Goal: Check status: Check status

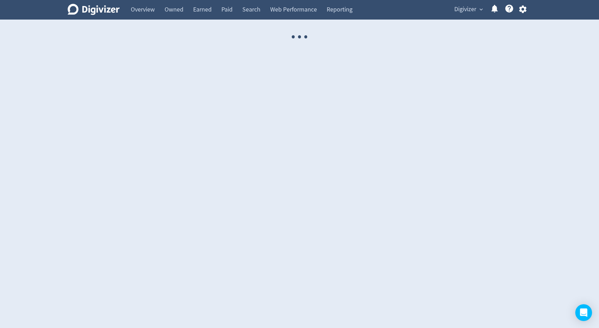
select select "USER"
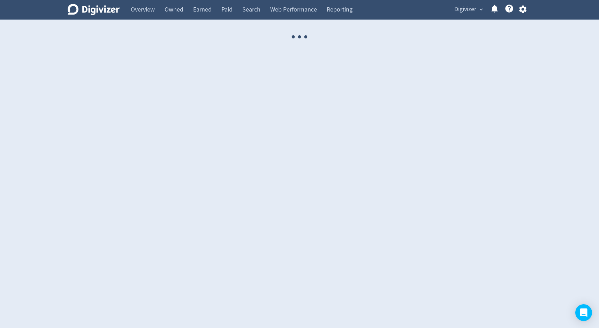
select select "USER"
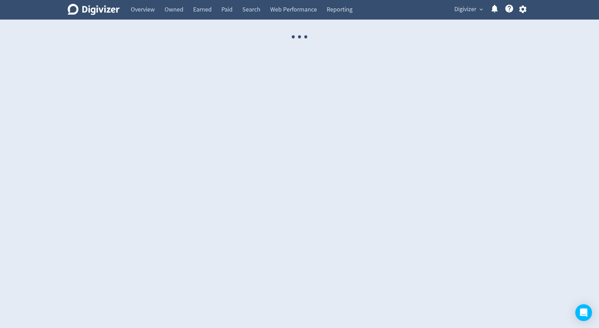
select select "USER"
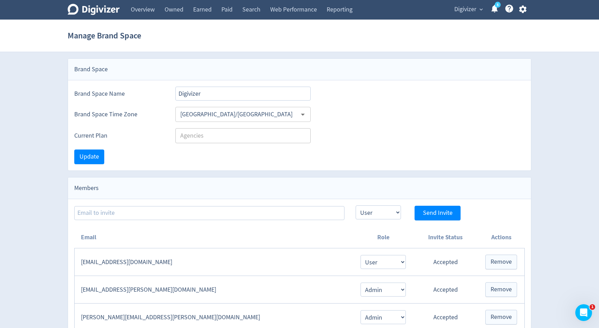
click at [460, 16] on div "Digivizer expand_more 5 Help Center - Searchable support on using Digivizer" at bounding box center [489, 10] width 85 height 20
click at [463, 8] on span "Digivizer" at bounding box center [466, 9] width 22 height 11
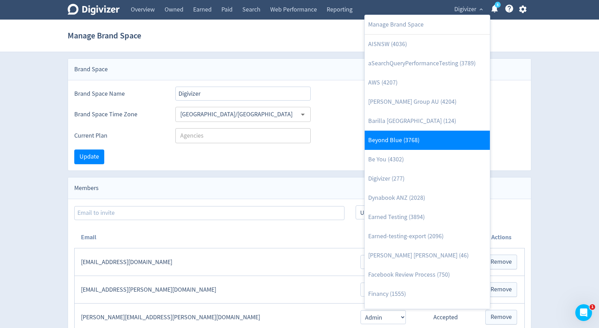
click at [416, 143] on link "Beyond Blue (3768)" at bounding box center [427, 139] width 125 height 19
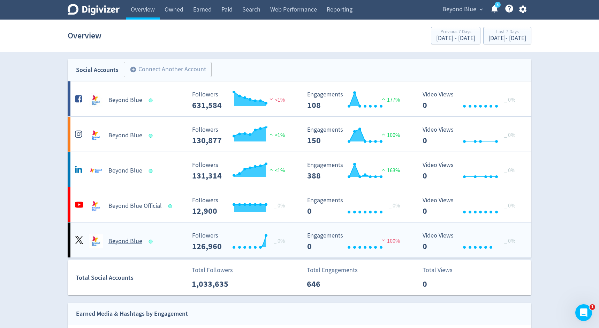
click at [157, 246] on div "Beyond Blue" at bounding box center [129, 241] width 113 height 14
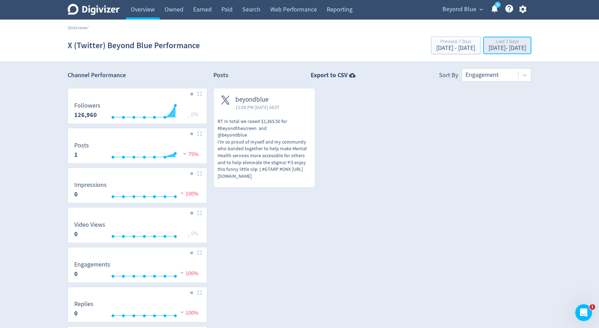
click at [489, 47] on div "[DATE] - [DATE]" at bounding box center [508, 48] width 38 height 6
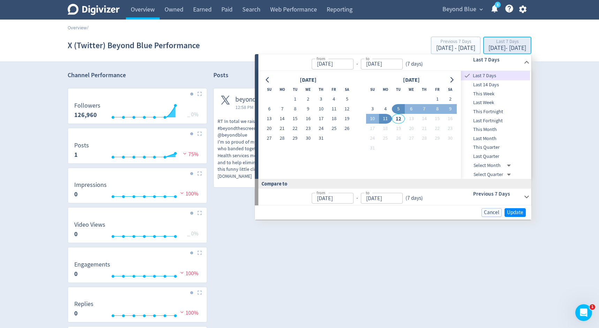
type input "[DATE]"
click at [241, 99] on span "beyondblue" at bounding box center [258, 100] width 44 height 8
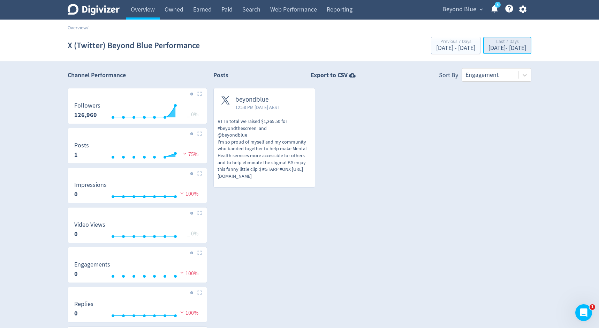
click at [489, 42] on div "Last 7 Days" at bounding box center [508, 42] width 38 height 6
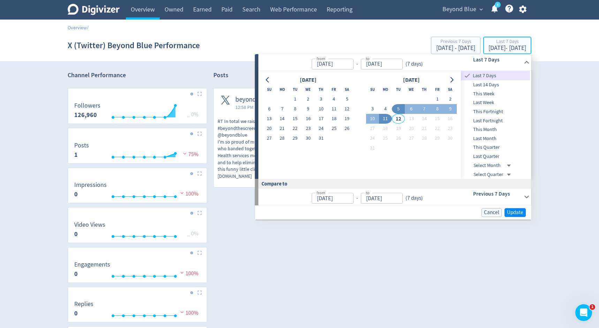
type input "[DATE]"
click at [484, 129] on span "This Month" at bounding box center [495, 130] width 69 height 8
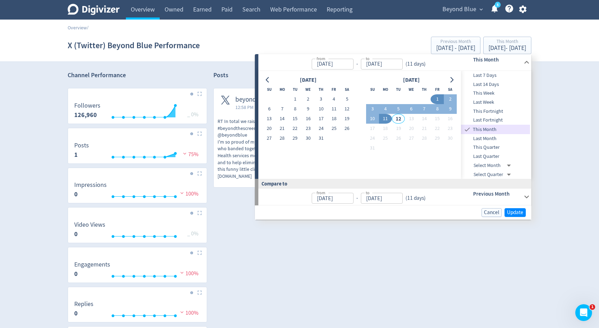
type input "[DATE]"
click at [510, 211] on span "Update" at bounding box center [515, 212] width 16 height 5
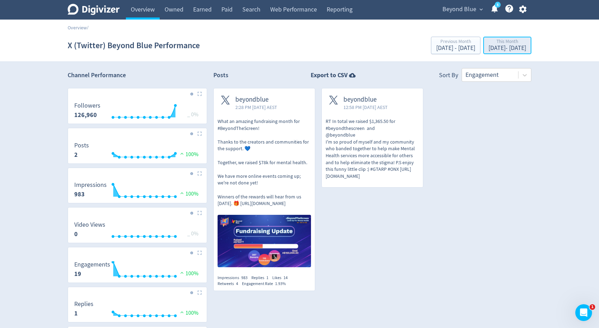
click at [509, 45] on div "[DATE] - [DATE]" at bounding box center [508, 48] width 38 height 6
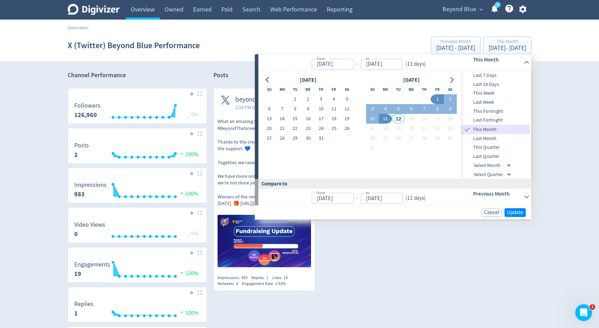
click at [493, 139] on span "Last Month" at bounding box center [495, 139] width 69 height 8
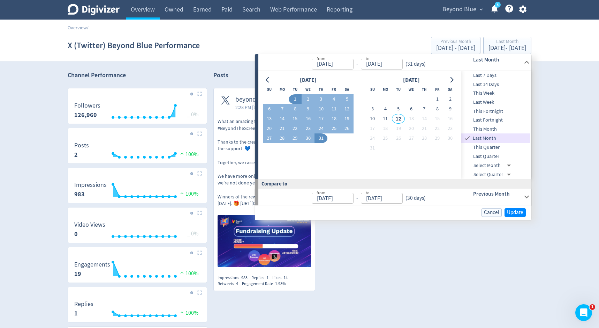
type input "[DATE]"
click at [508, 213] on span "Update" at bounding box center [515, 212] width 16 height 5
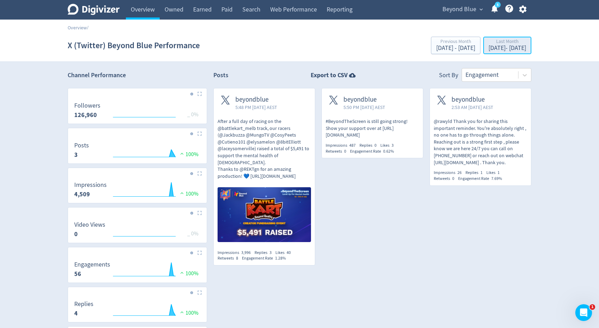
click at [525, 44] on div "Last Month" at bounding box center [508, 42] width 38 height 6
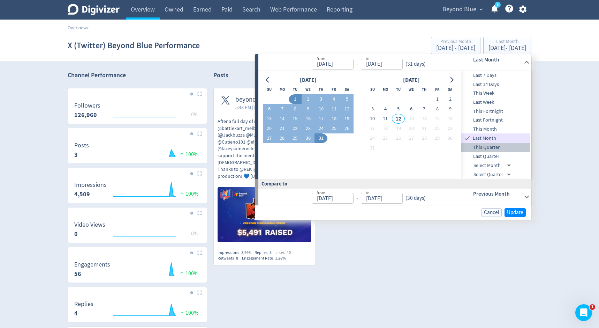
click at [496, 146] on span "This Quarter" at bounding box center [495, 147] width 69 height 8
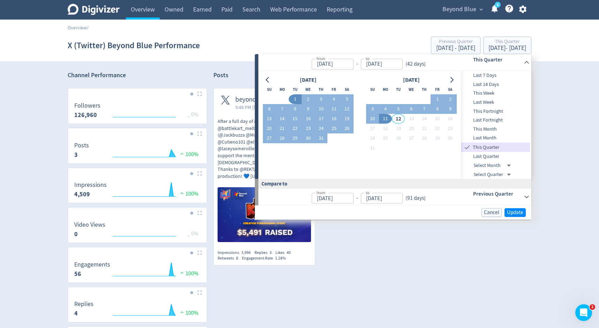
type input "[DATE]"
click at [519, 213] on span "Update" at bounding box center [515, 212] width 16 height 5
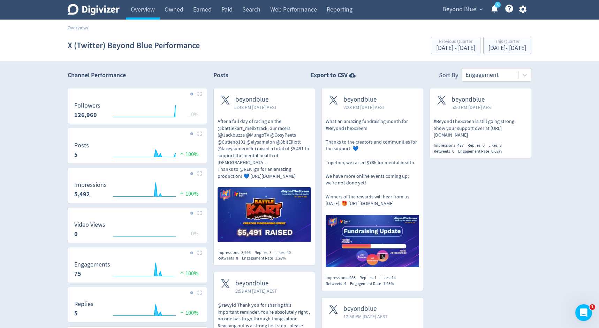
click at [256, 101] on span "beyondblue" at bounding box center [257, 100] width 42 height 8
click at [258, 98] on span "beyondblue" at bounding box center [257, 100] width 42 height 8
click at [360, 102] on span "beyondblue" at bounding box center [365, 100] width 42 height 8
click at [366, 100] on span "beyondblue" at bounding box center [365, 100] width 42 height 8
click at [489, 49] on div "[DATE] - [DATE]" at bounding box center [508, 48] width 38 height 6
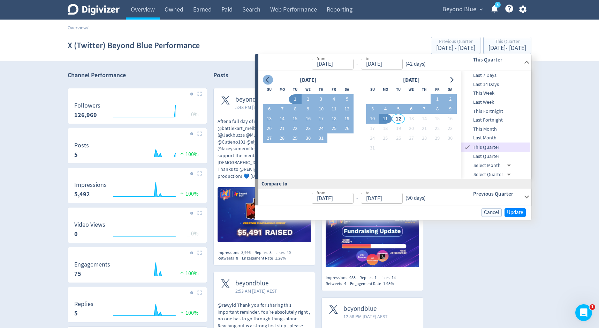
click at [269, 80] on icon "Go to previous month" at bounding box center [268, 80] width 6 height 6
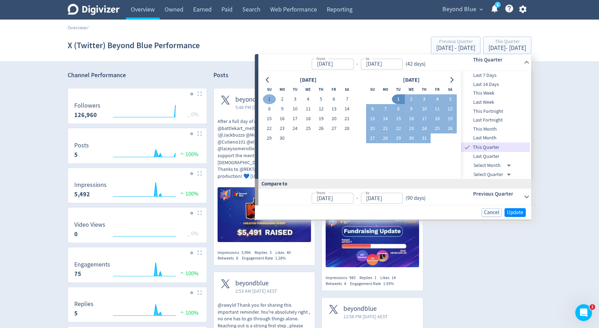
click at [272, 97] on button "1" at bounding box center [269, 99] width 13 height 10
type input "[DATE]"
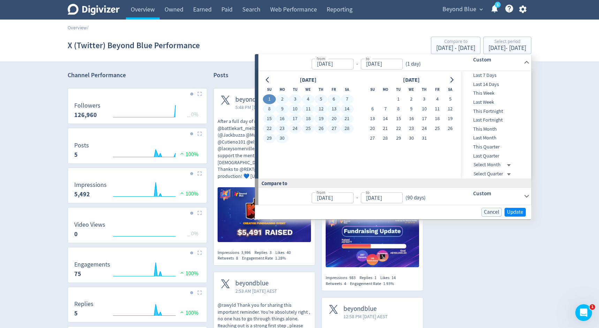
click at [284, 134] on button "30" at bounding box center [282, 138] width 13 height 10
type input "[DATE]"
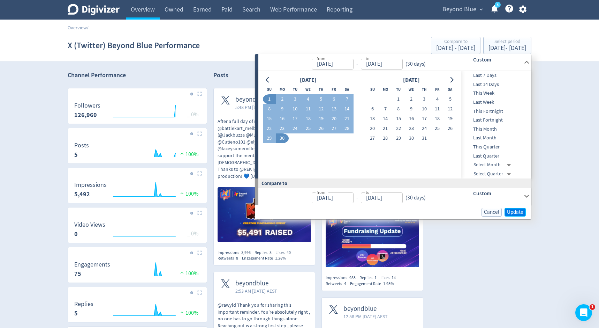
click at [520, 209] on span "Update" at bounding box center [515, 211] width 16 height 5
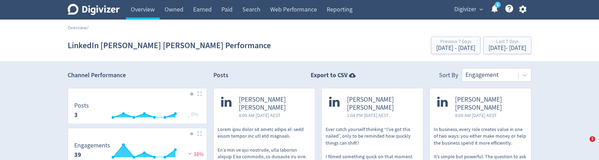
click at [489, 43] on div "Last 7 Days" at bounding box center [508, 42] width 38 height 6
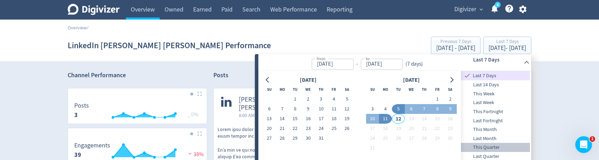
click at [492, 147] on span "This Quarter" at bounding box center [495, 147] width 69 height 8
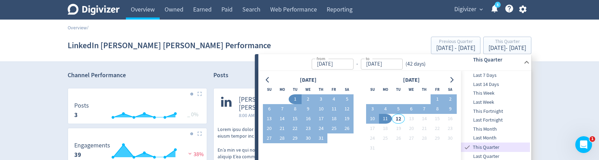
type input "[DATE]"
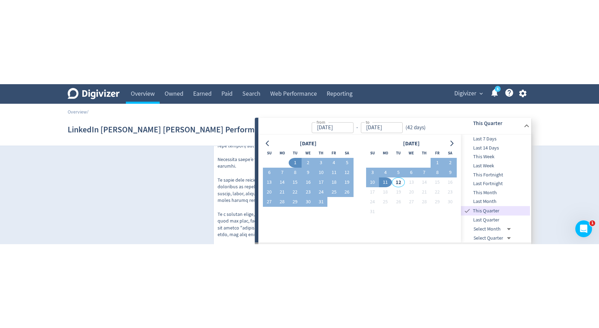
scroll to position [86, 0]
